Goal: Transaction & Acquisition: Obtain resource

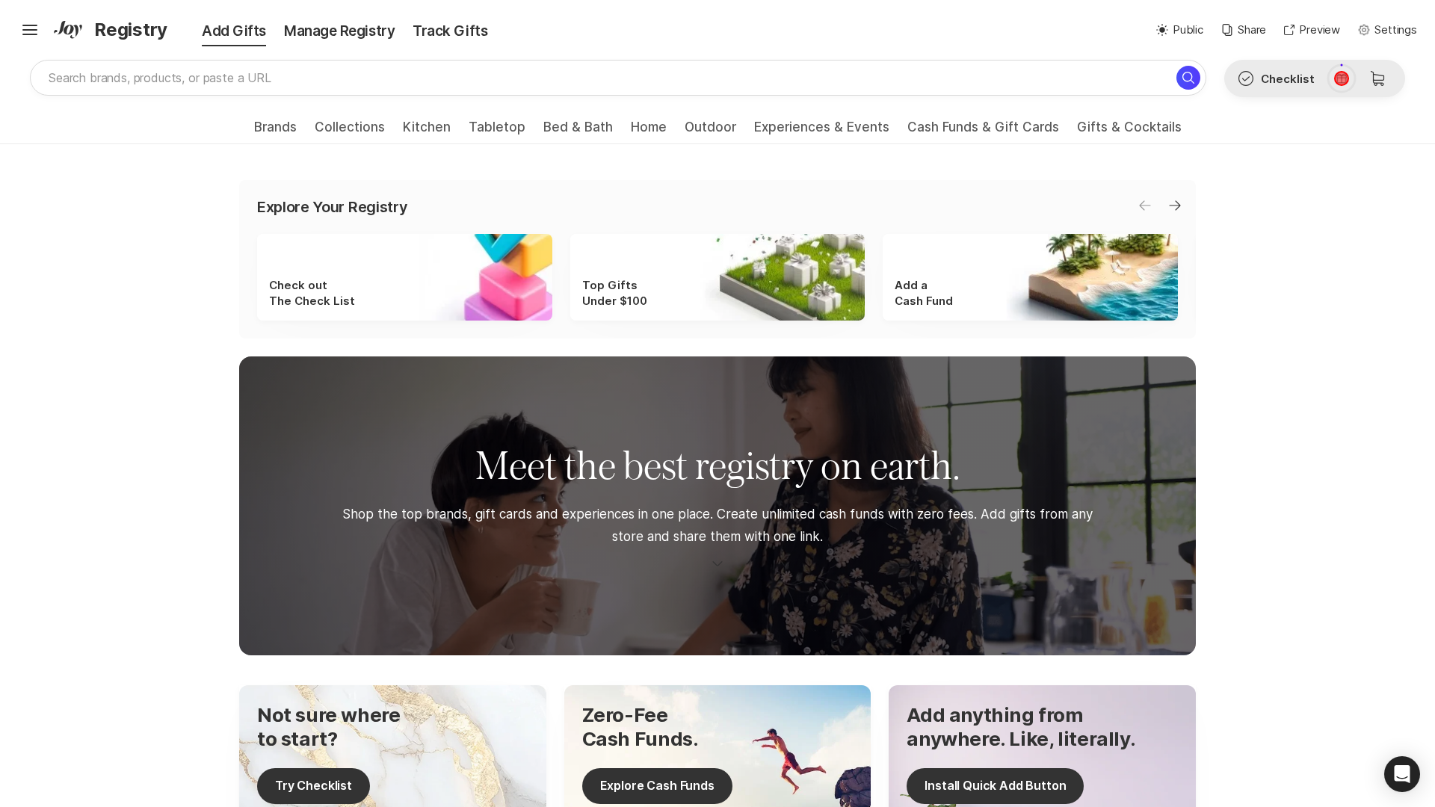
click at [1341, 78] on icon at bounding box center [1341, 78] width 10 height 9
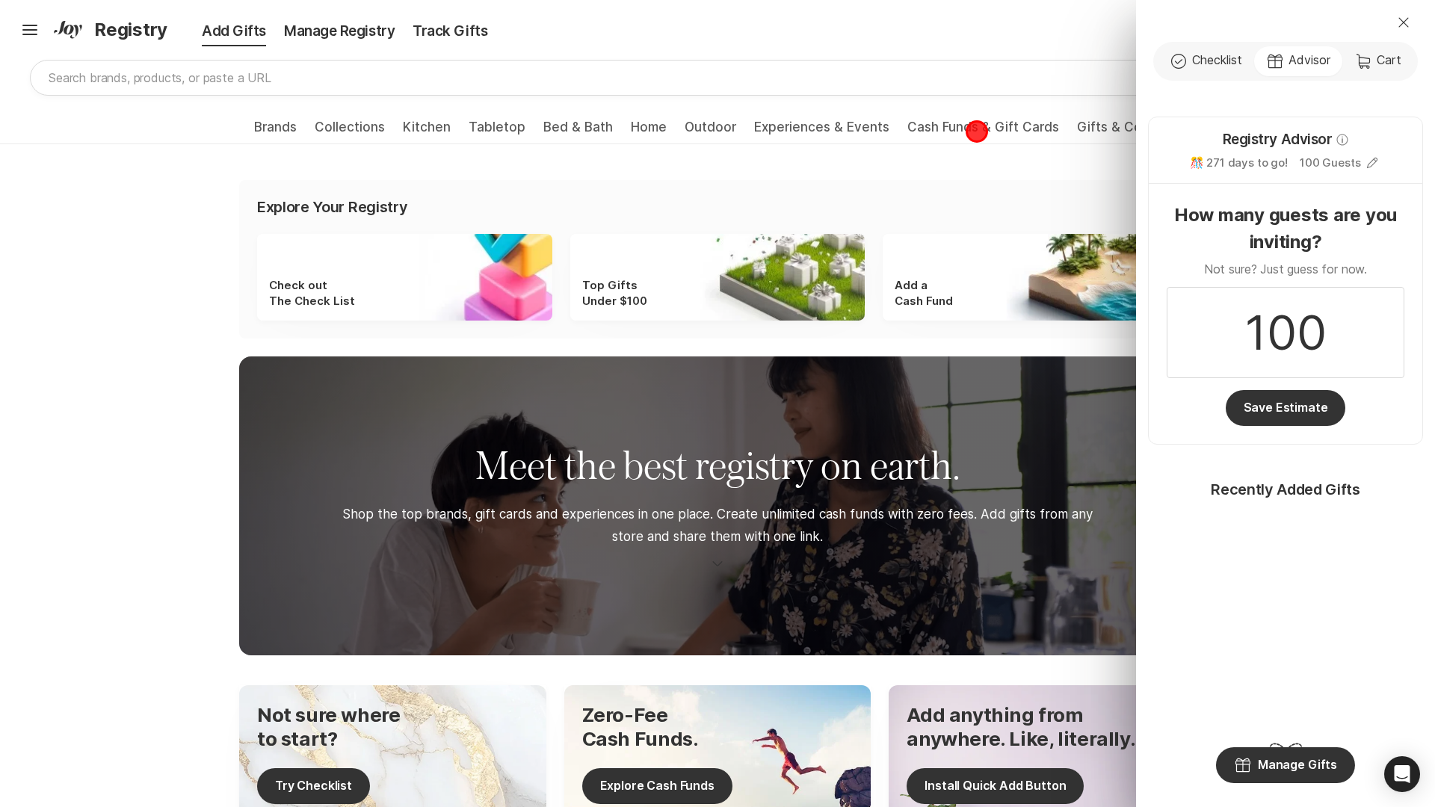
click at [977, 132] on div "Close Check Outline Checklist Gift Advisor Cart Cart Registry Advisor Info 🎊 27…" at bounding box center [717, 403] width 1435 height 807
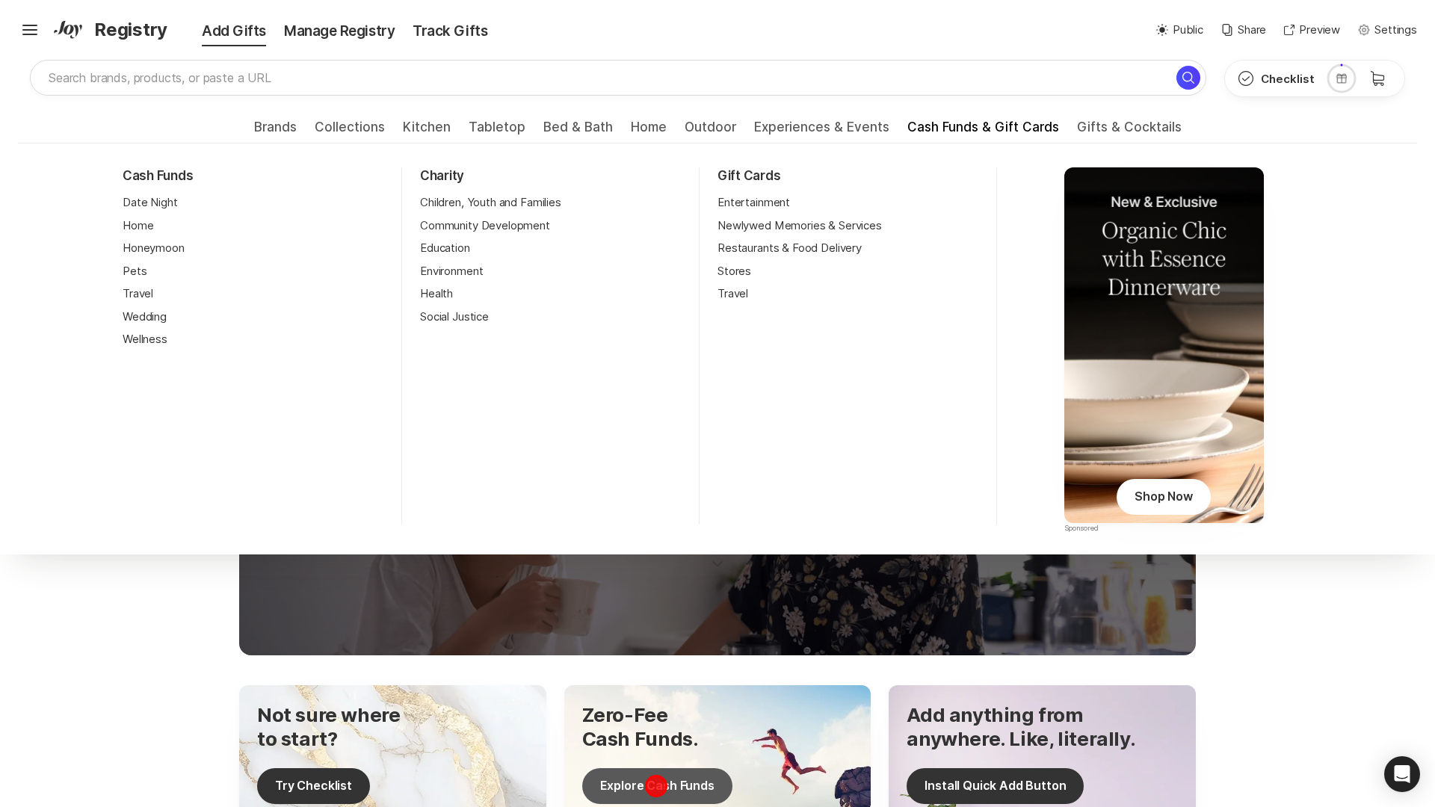
click at [655, 785] on button "Explore Cash Funds" at bounding box center [657, 786] width 150 height 36
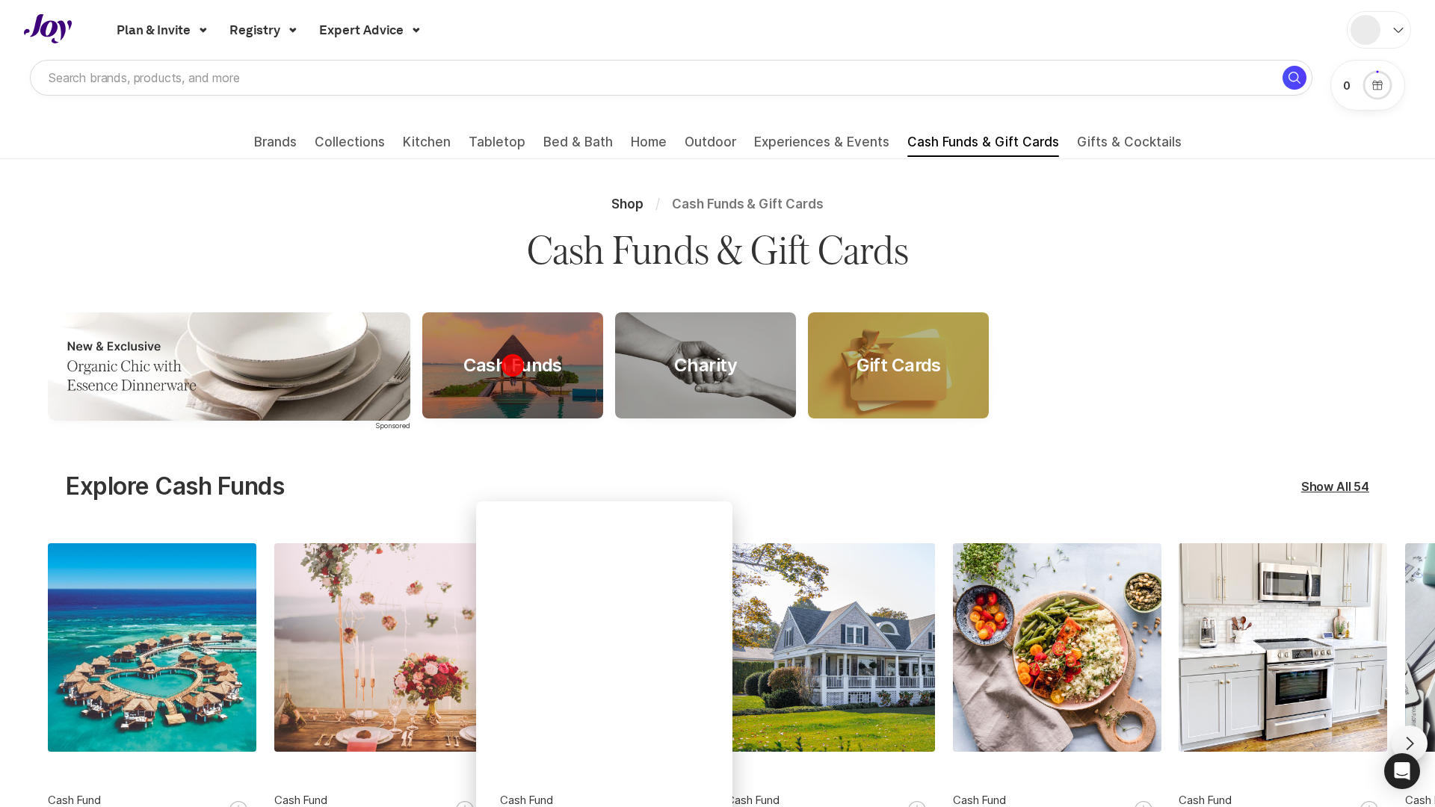
click at [512, 365] on div "Cash Funds" at bounding box center [512, 366] width 135 height 22
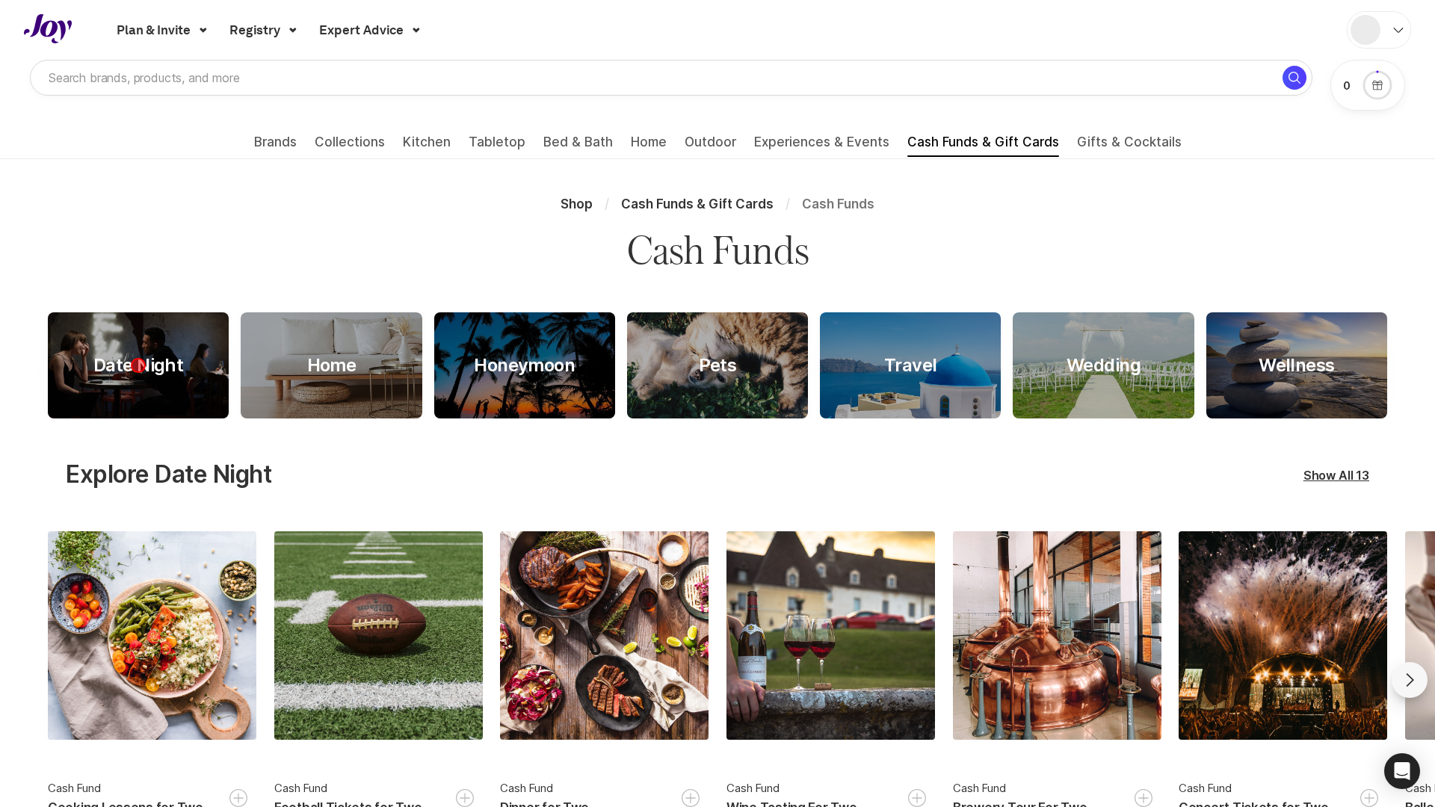
click at [138, 365] on div "Date Night" at bounding box center [138, 366] width 126 height 22
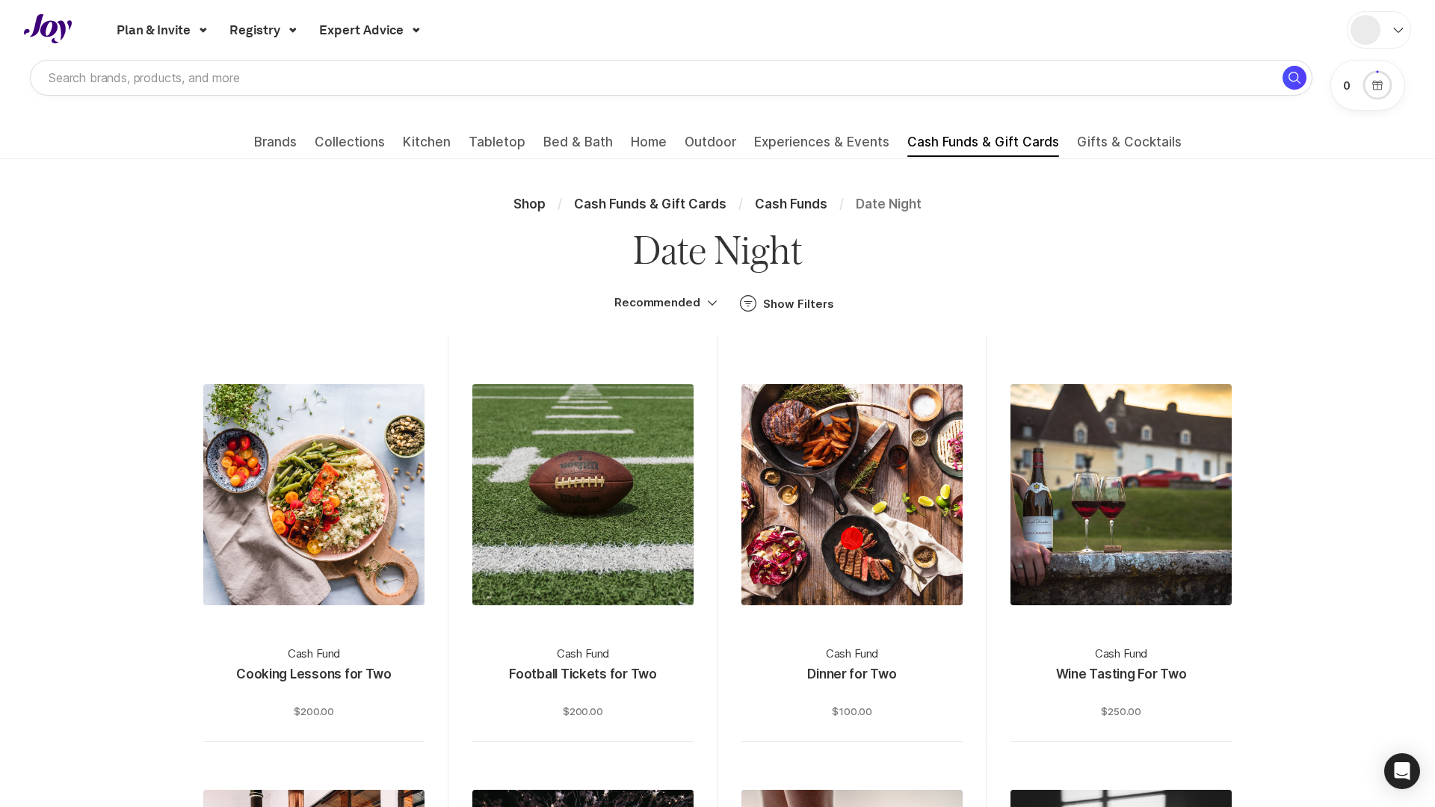
click at [852, 539] on div at bounding box center [851, 494] width 221 height 221
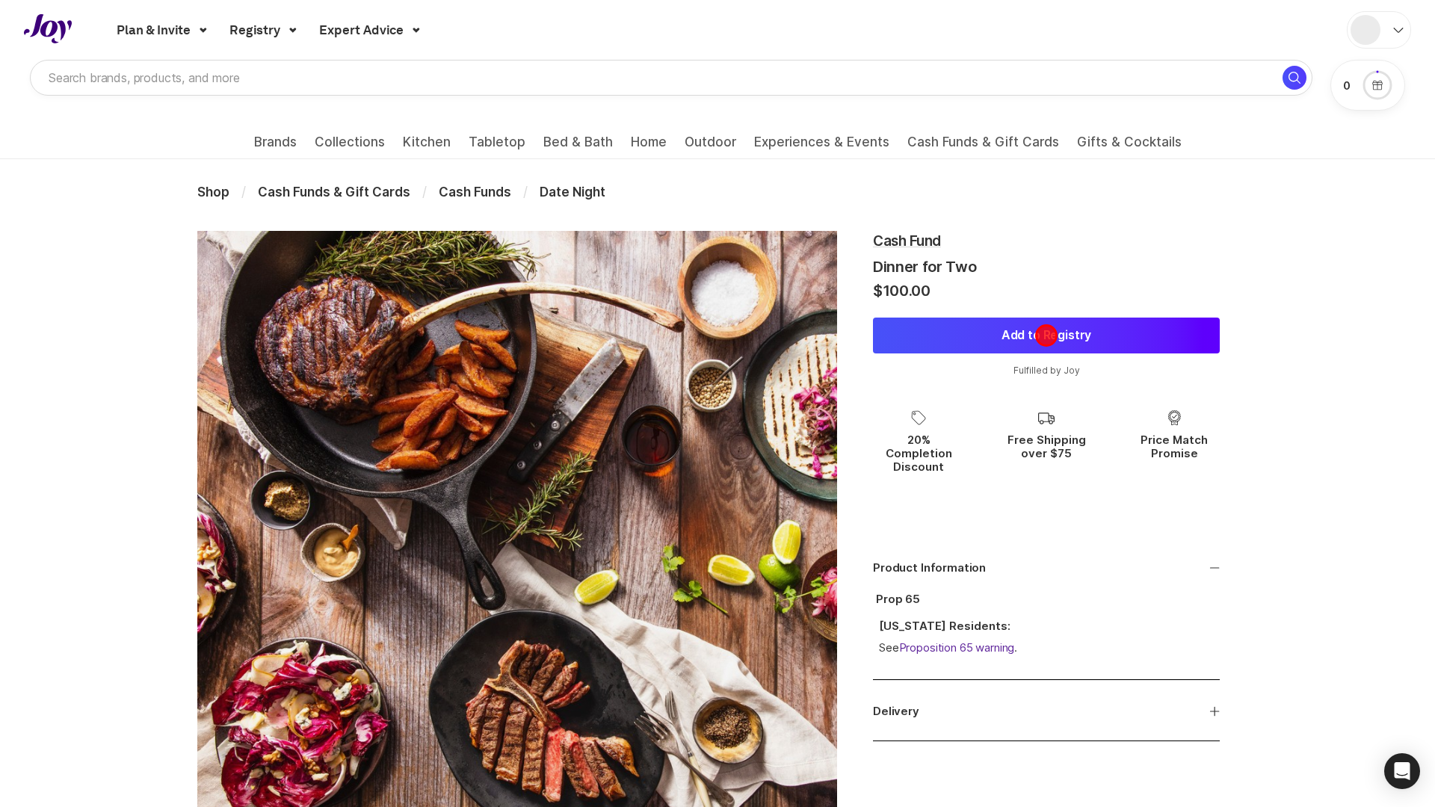
click at [1046, 336] on button "Add to Registry" at bounding box center [1046, 336] width 347 height 36
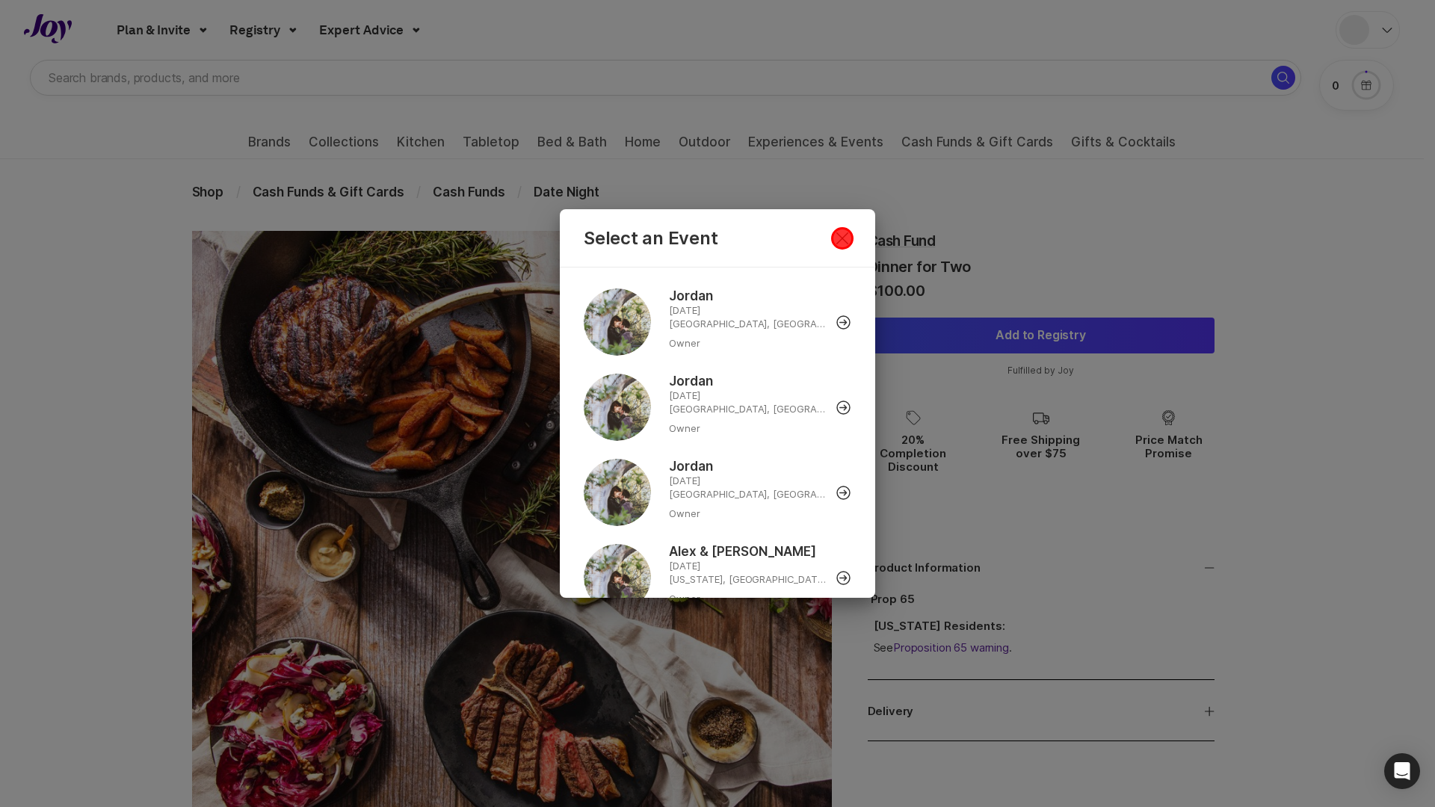
click at [842, 238] on icon "Close Dialog" at bounding box center [842, 238] width 12 height 12
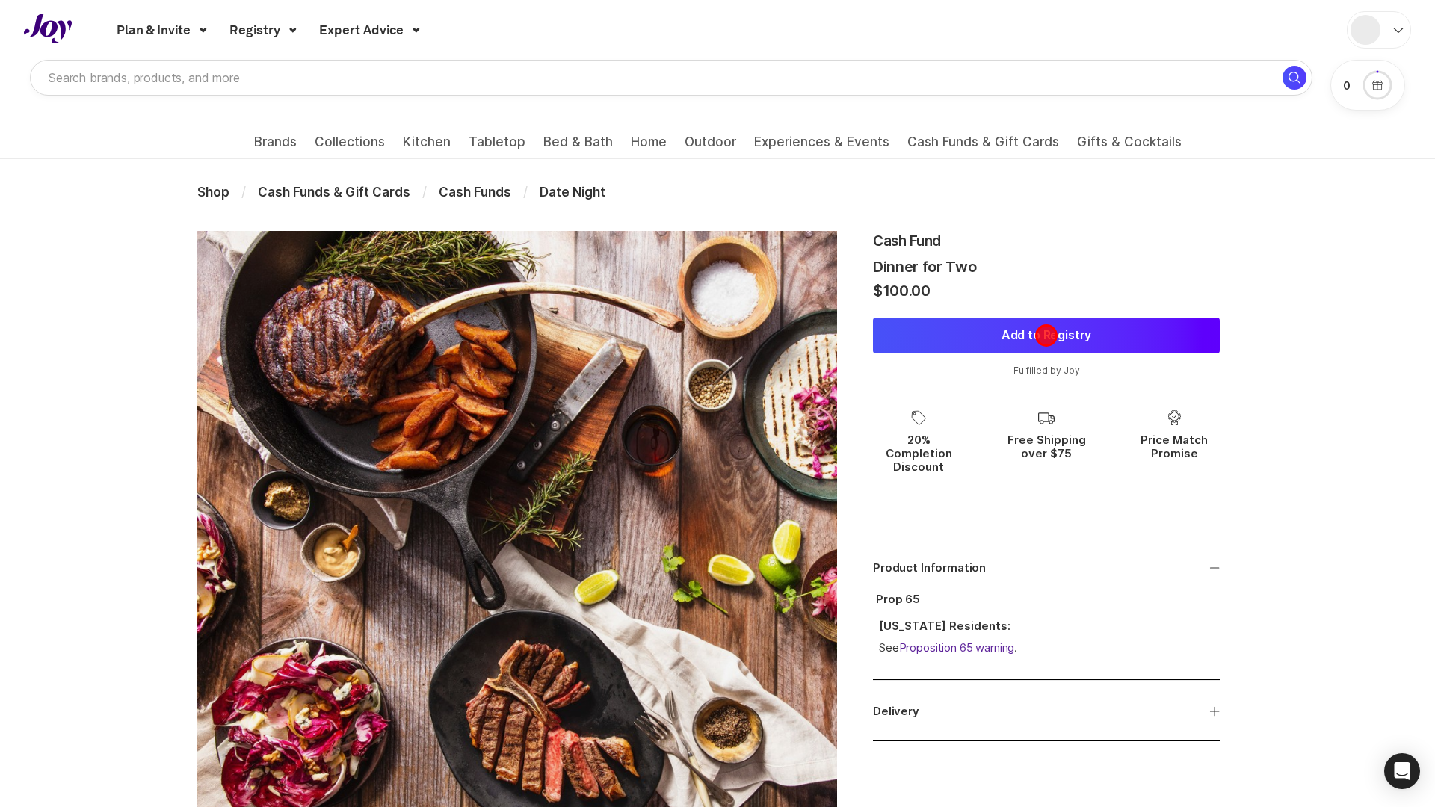
click at [1046, 336] on button "Add to Registry" at bounding box center [1046, 336] width 347 height 36
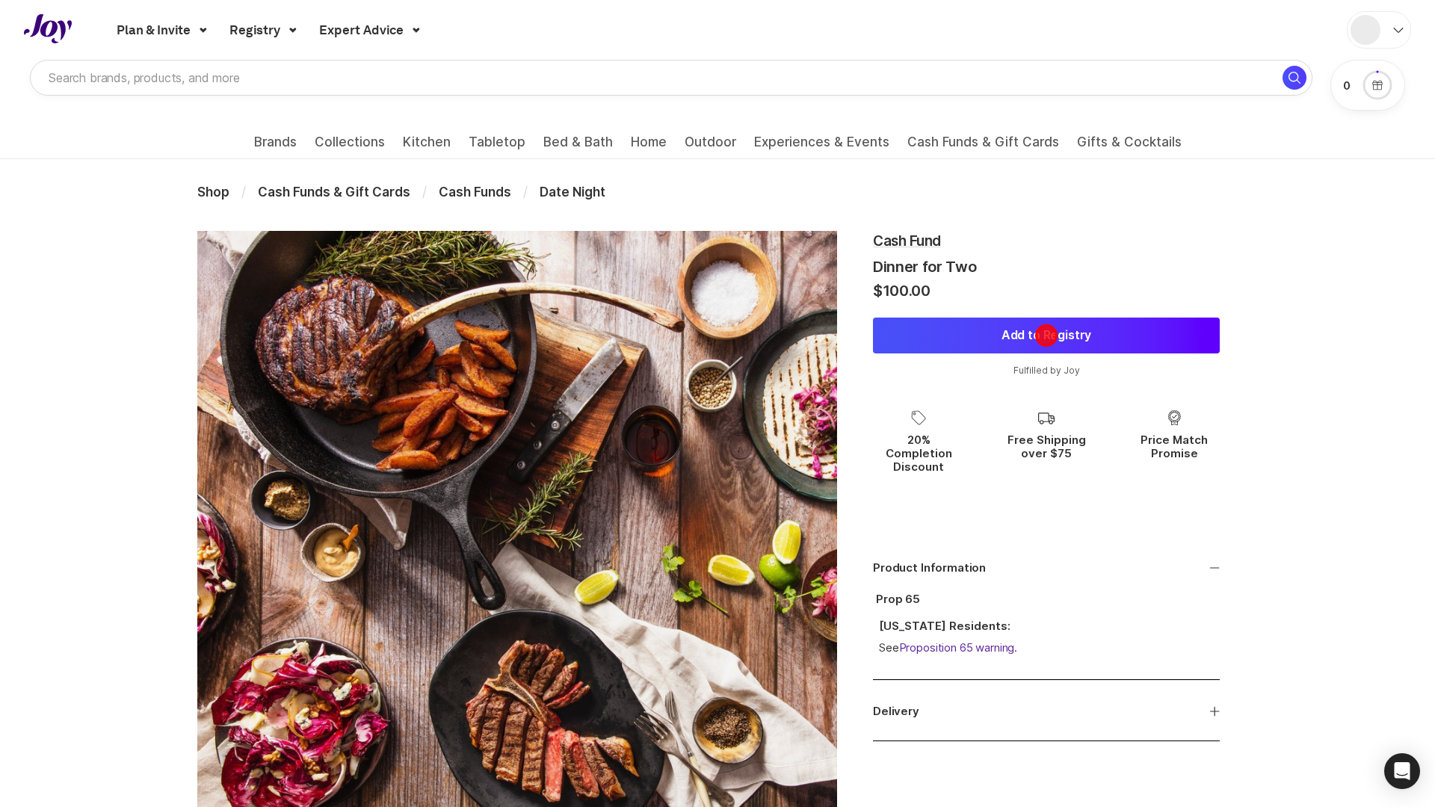
click at [1046, 336] on button "Add to Registry" at bounding box center [1046, 336] width 347 height 36
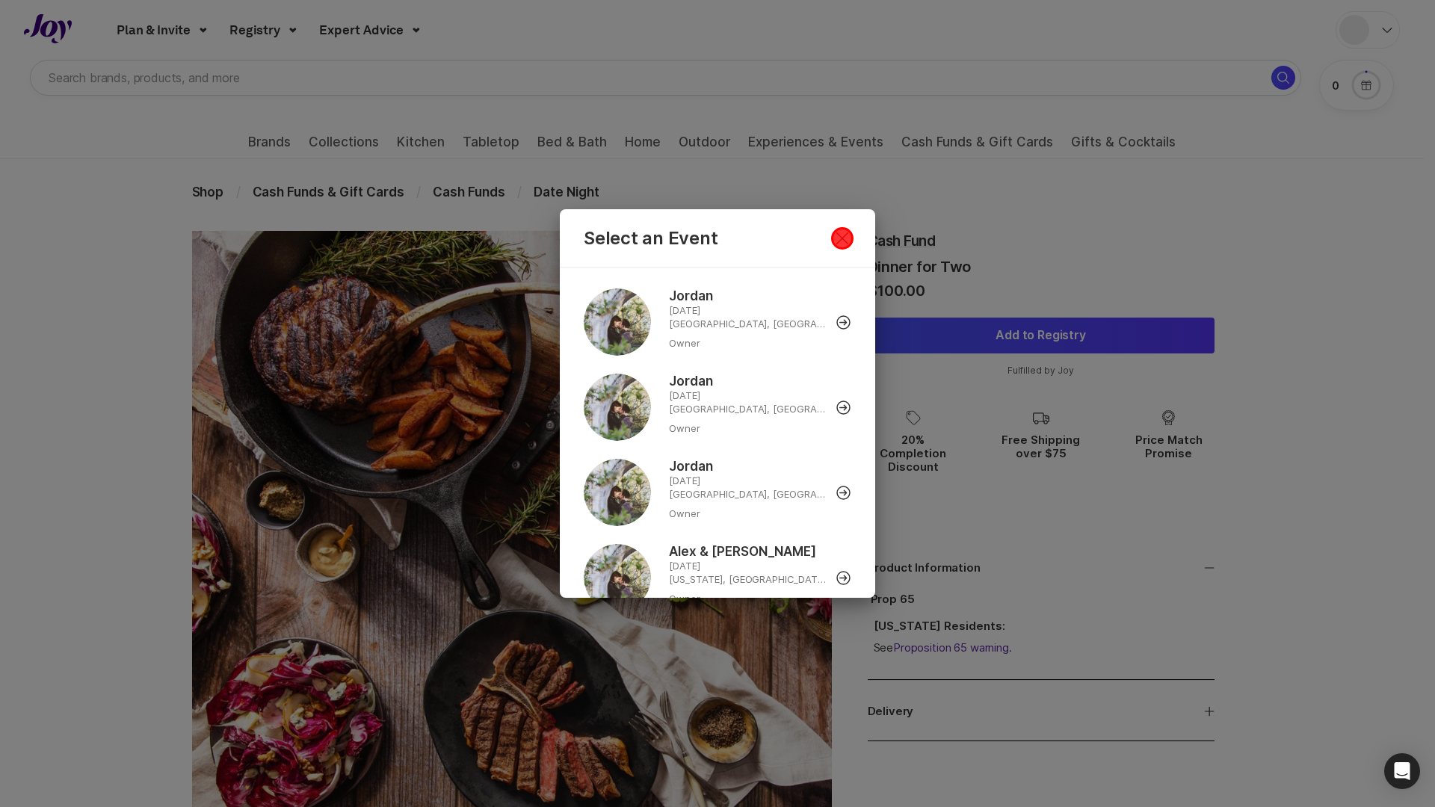
click at [842, 238] on icon "Close Dialog" at bounding box center [842, 238] width 12 height 12
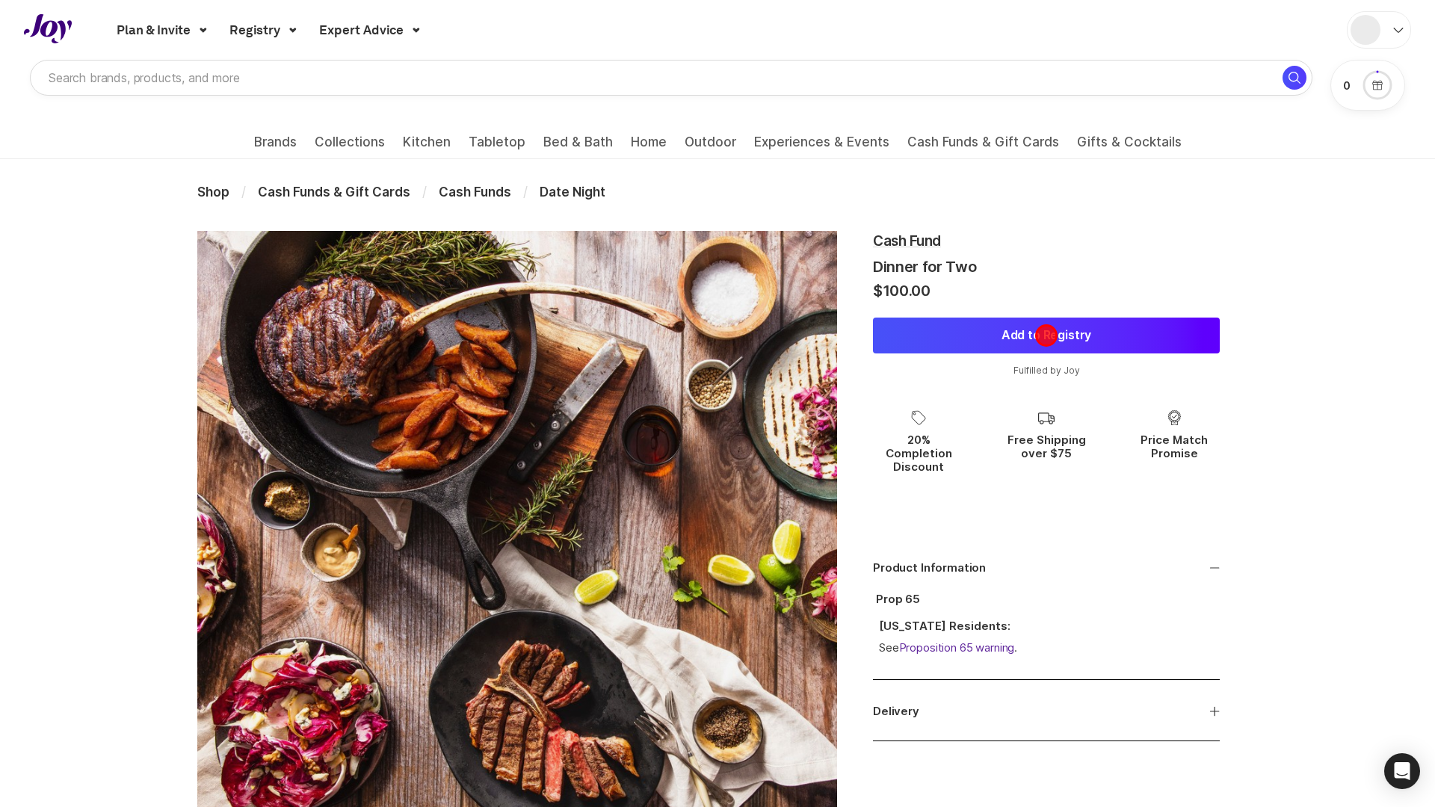
click at [1046, 336] on button "Add to Registry" at bounding box center [1046, 336] width 347 height 36
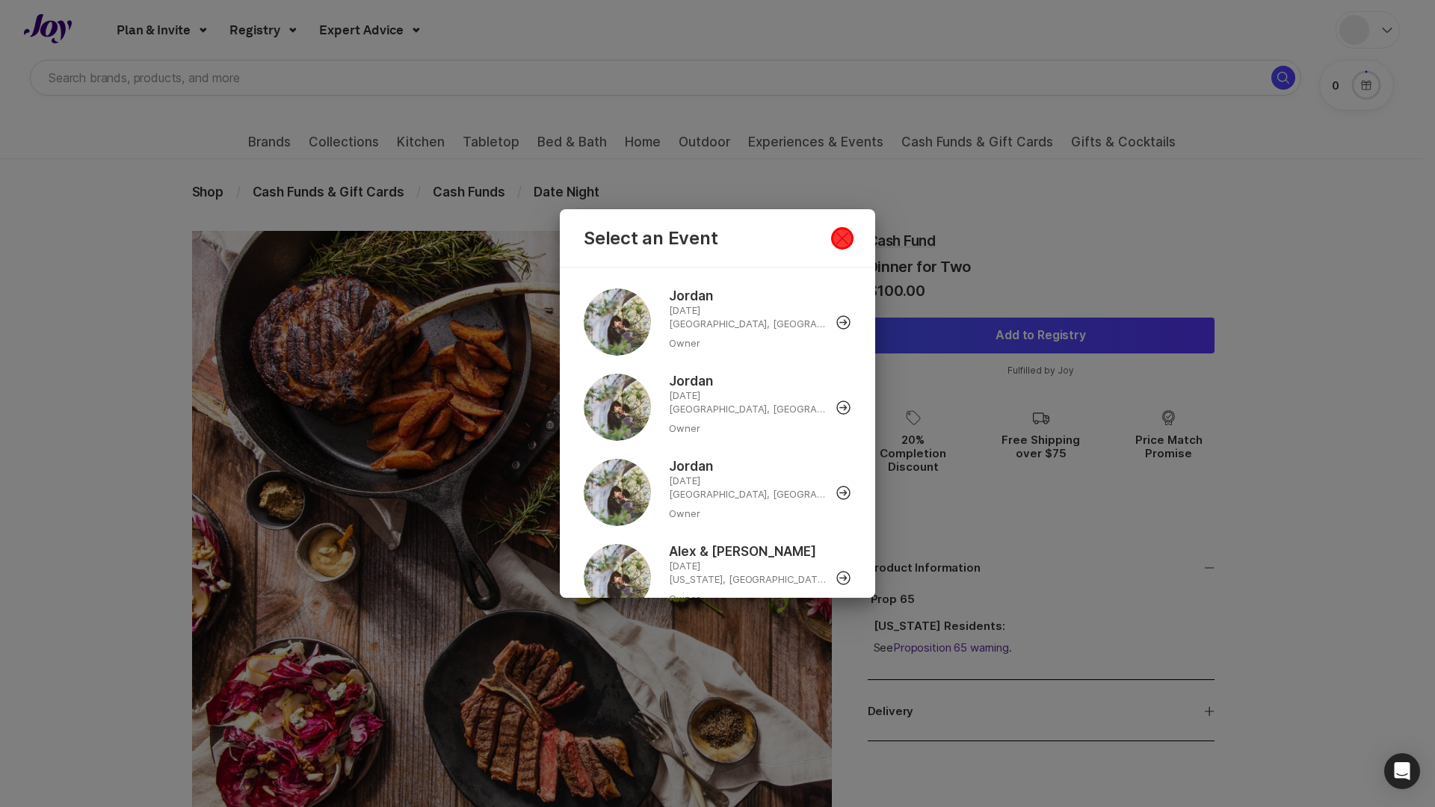
click at [842, 238] on icon "Close Dialog" at bounding box center [842, 238] width 12 height 12
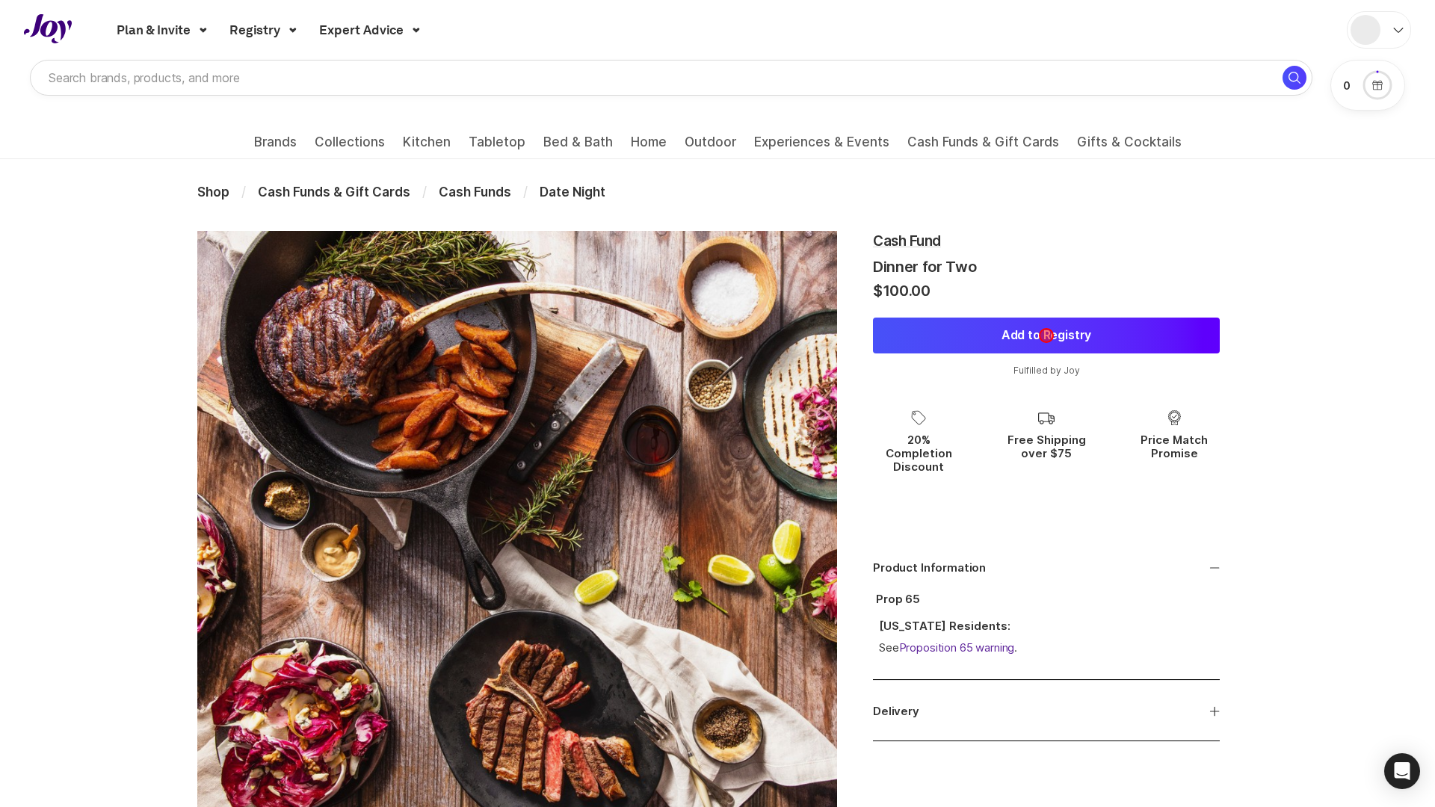
click at [1046, 336] on button "Add to Registry" at bounding box center [1046, 336] width 347 height 36
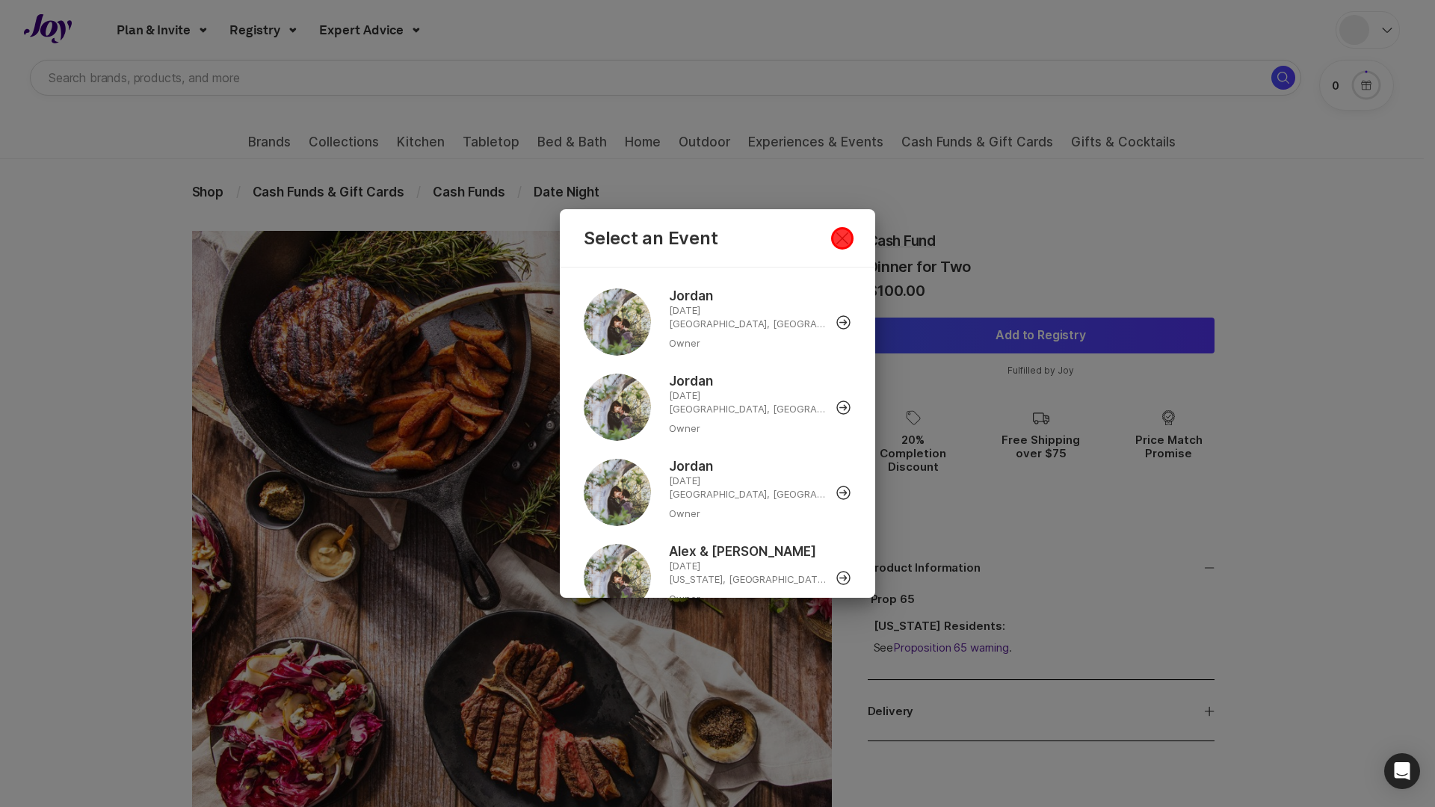
click at [842, 238] on icon "Close Dialog" at bounding box center [842, 238] width 12 height 12
